Goal: Complete application form

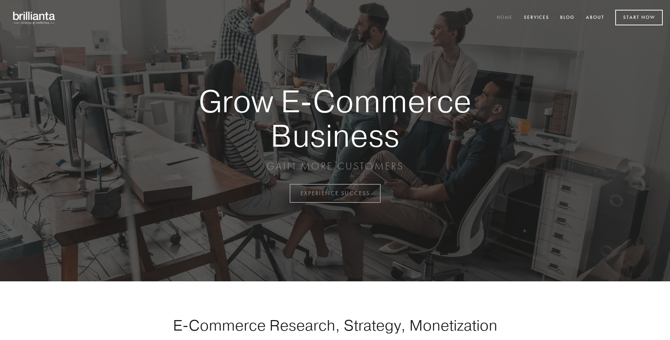
scroll to position [1900, 0]
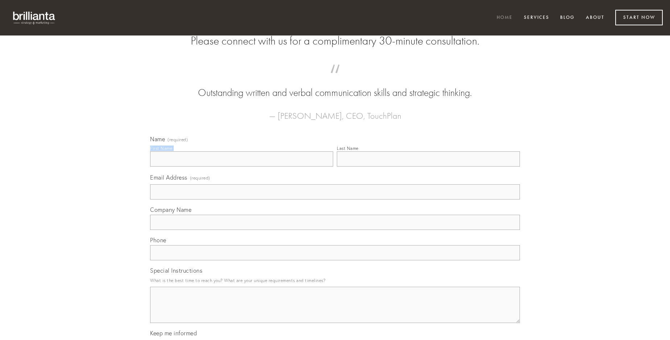
type input "[PERSON_NAME] V"
click at [428, 167] on input "Last Name" at bounding box center [428, 159] width 183 height 15
type input "[PERSON_NAME] V"
click at [335, 200] on input "Email Address (required)" at bounding box center [335, 192] width 370 height 15
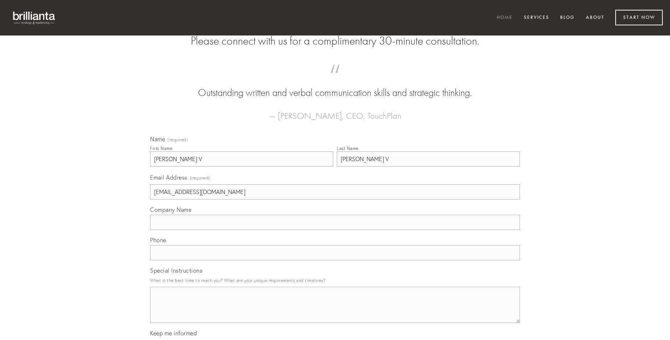
type input "[EMAIL_ADDRESS][DOMAIN_NAME]"
click at [335, 230] on input "Company Name" at bounding box center [335, 222] width 370 height 15
type input "cilicium"
click at [335, 261] on input "text" at bounding box center [335, 252] width 370 height 15
click at [335, 312] on textarea "Special Instructions" at bounding box center [335, 305] width 370 height 36
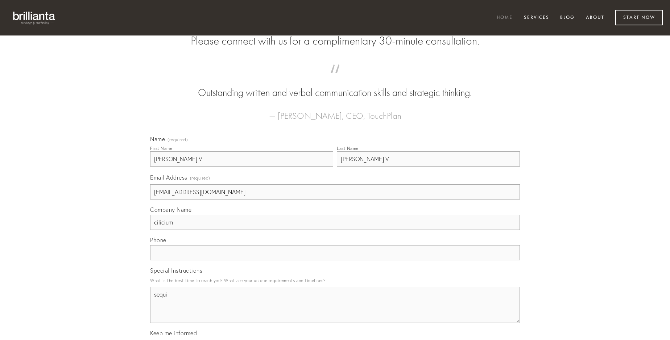
type textarea "sequi"
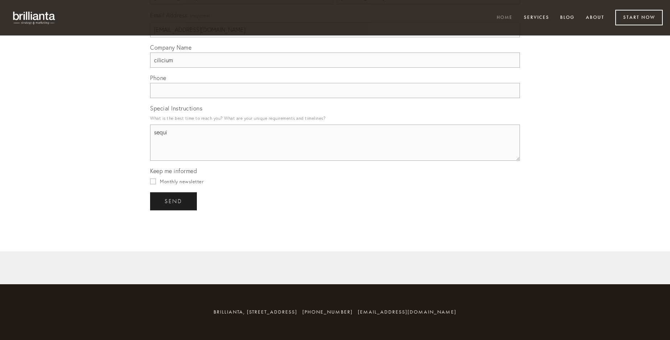
click at [174, 201] on span "send" at bounding box center [174, 201] width 18 height 7
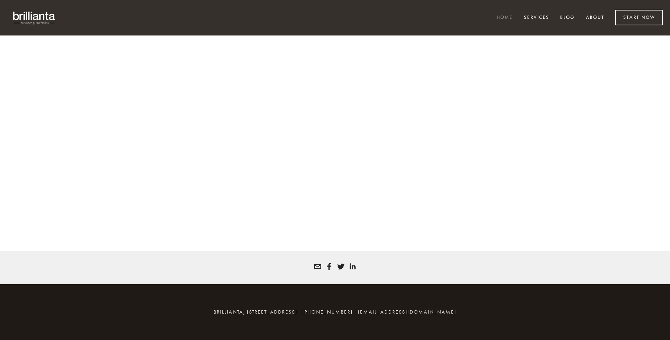
scroll to position [1890, 0]
